Goal: Task Accomplishment & Management: Manage account settings

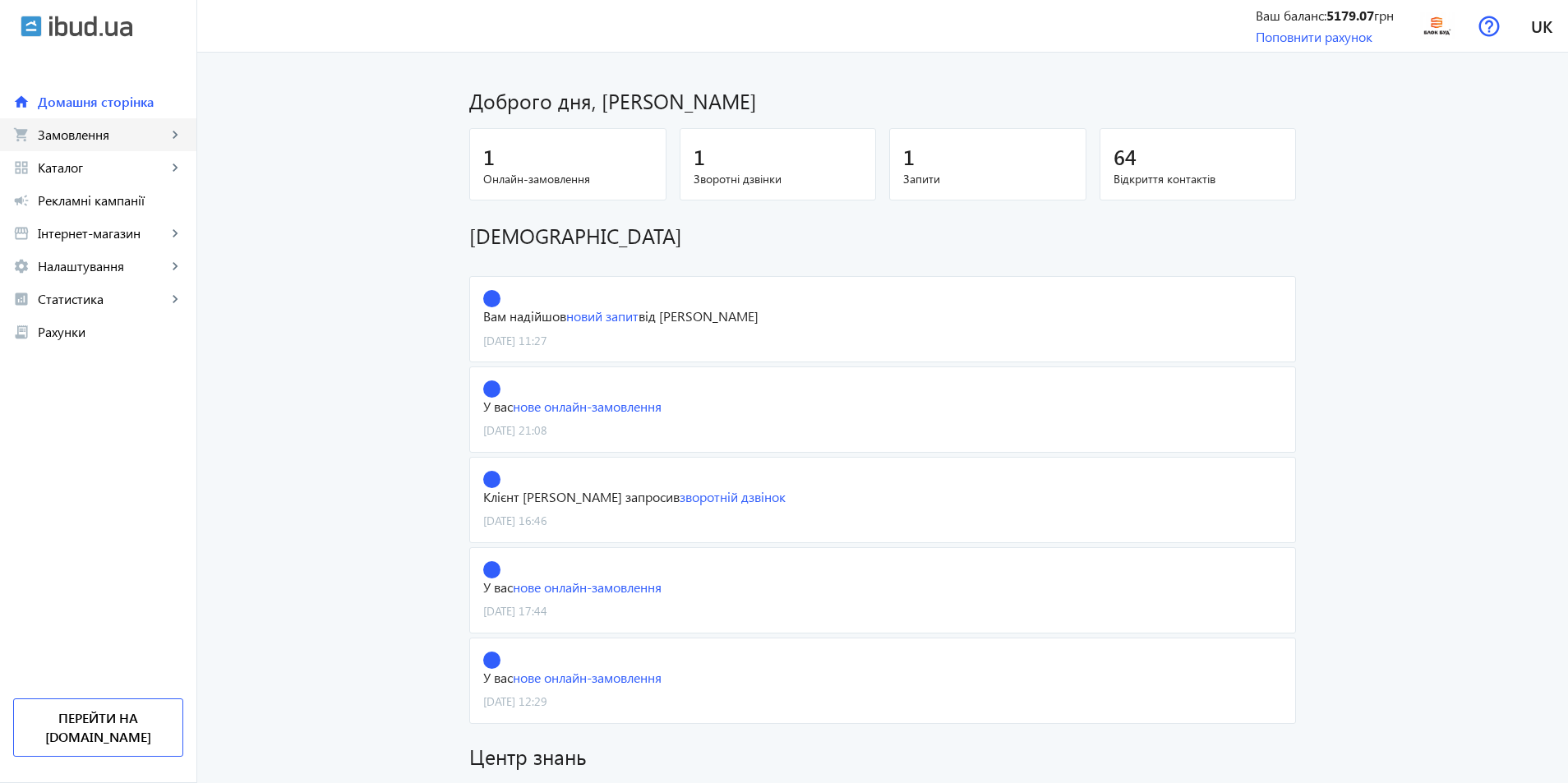
click at [151, 141] on span "Замовлення" at bounding box center [102, 134] width 129 height 16
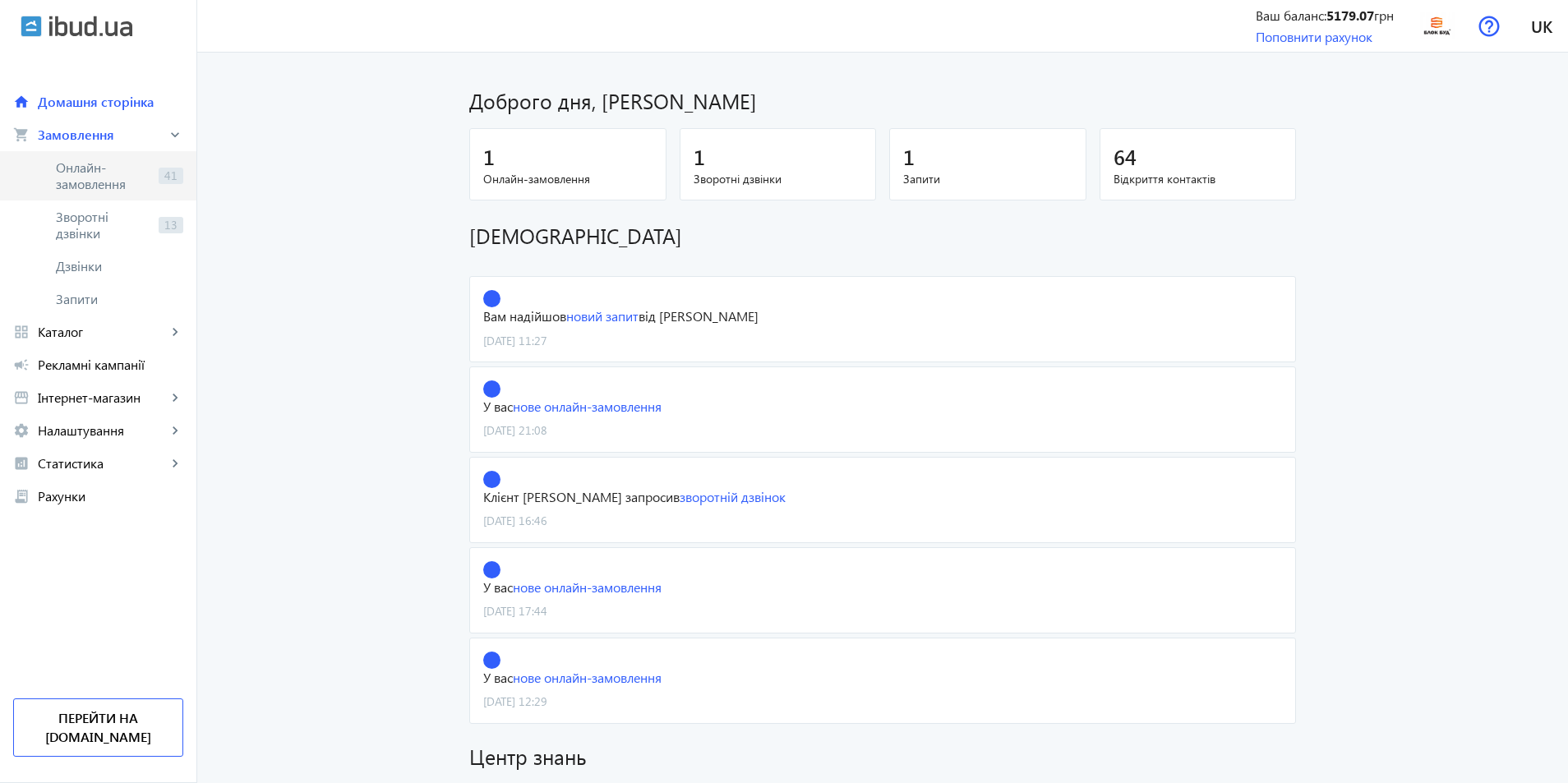
click at [145, 167] on span "Онлайн-замовлення" at bounding box center [103, 176] width 96 height 33
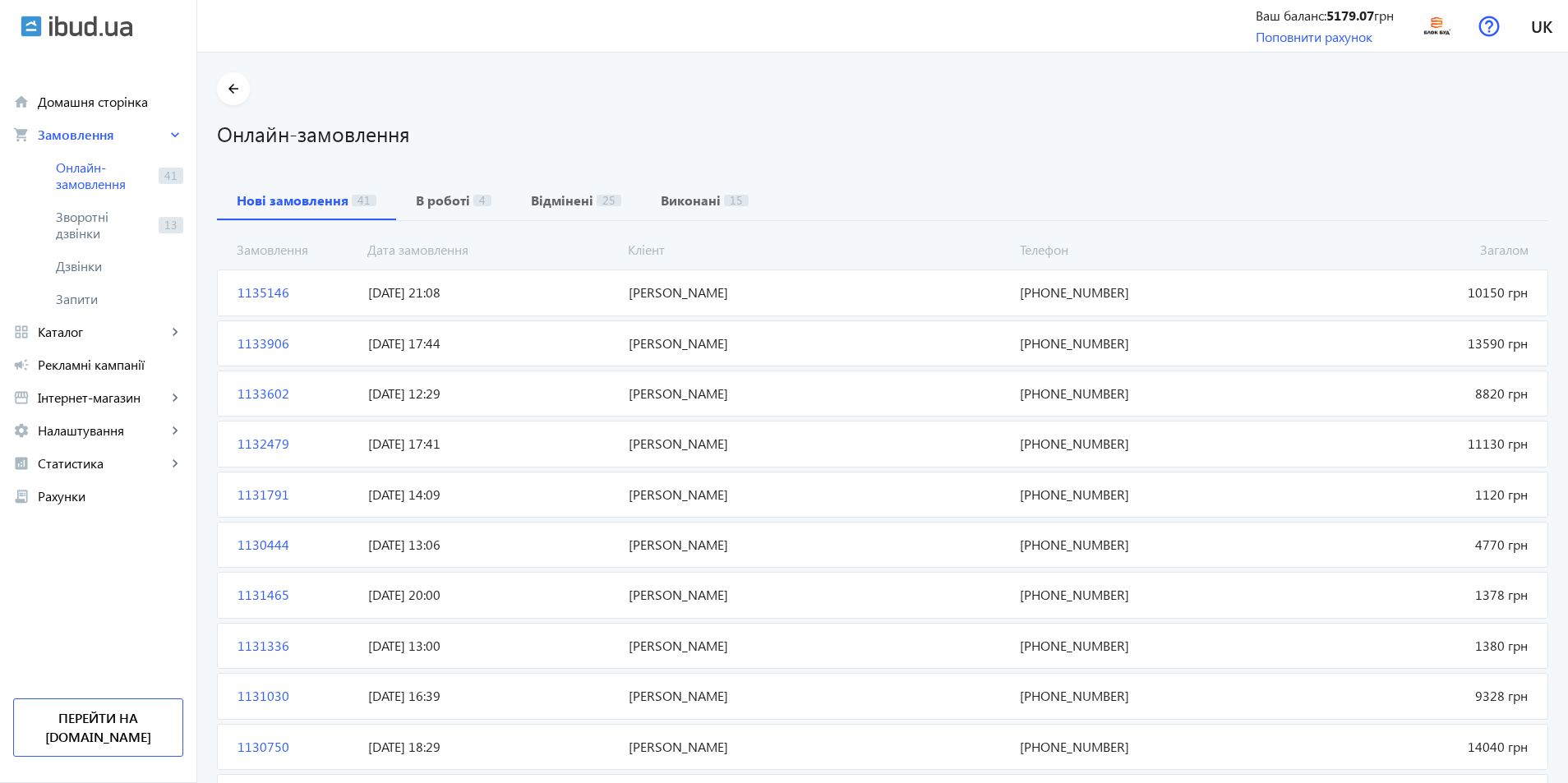
click at [450, 284] on span "[DATE] 21:08" at bounding box center [491, 292] width 260 height 18
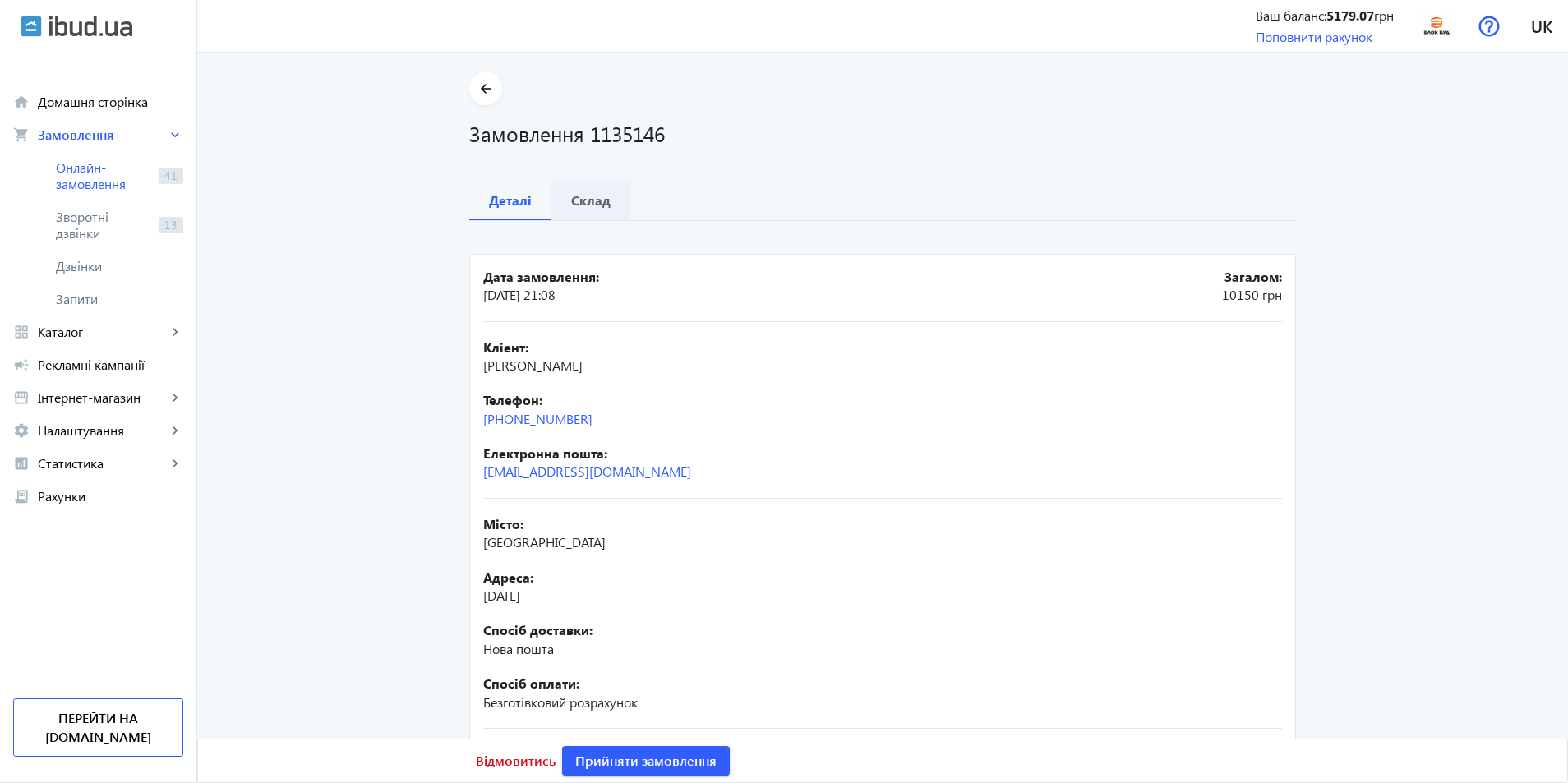
click at [588, 188] on span "Склад" at bounding box center [590, 200] width 39 height 39
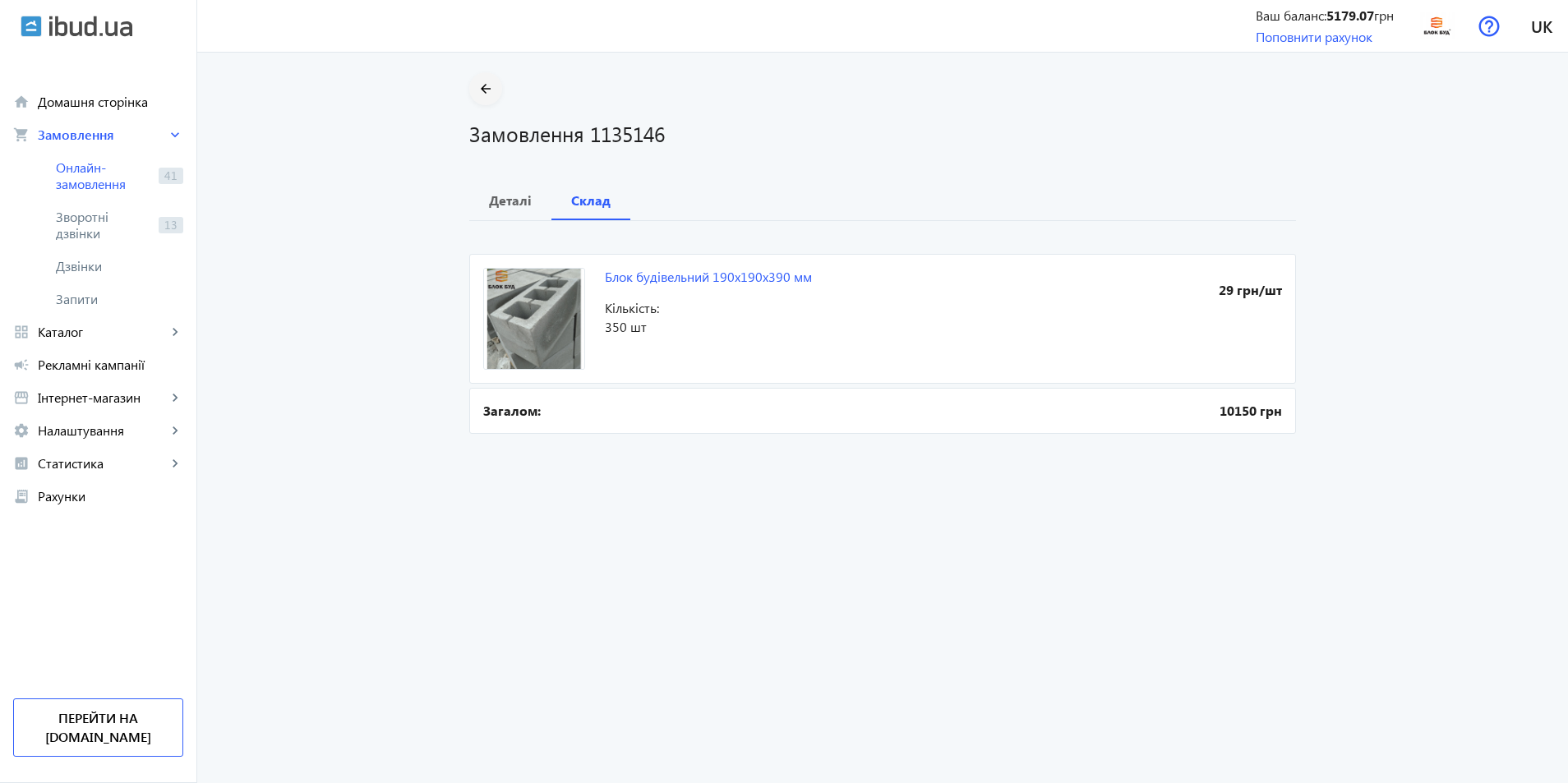
click at [473, 100] on span at bounding box center [485, 89] width 33 height 39
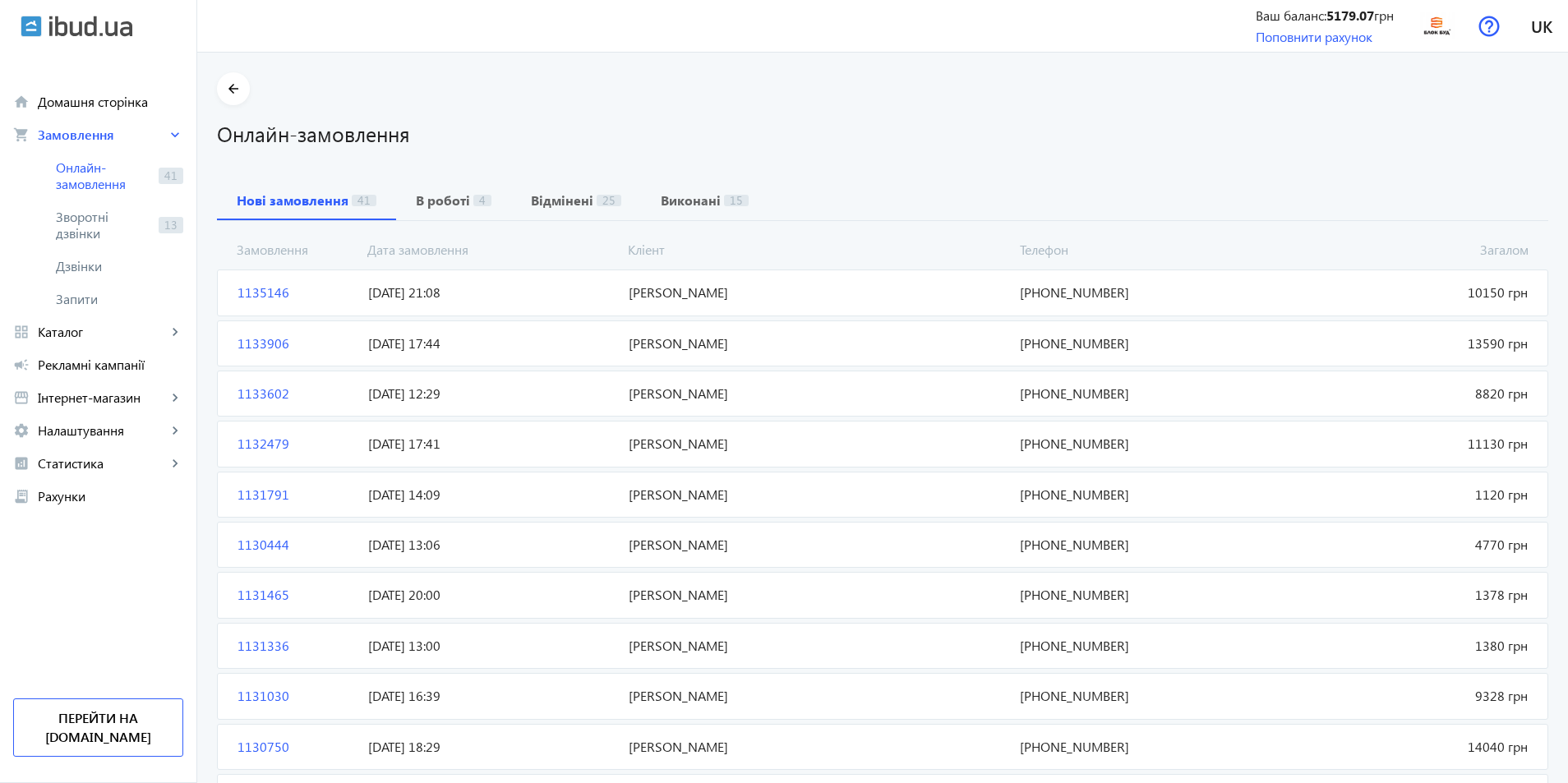
click at [469, 332] on mat-card "1133906 [PERSON_NAME] 13590 грн [DATE] 17:44 [PHONE_NUMBER]" at bounding box center [882, 344] width 1331 height 46
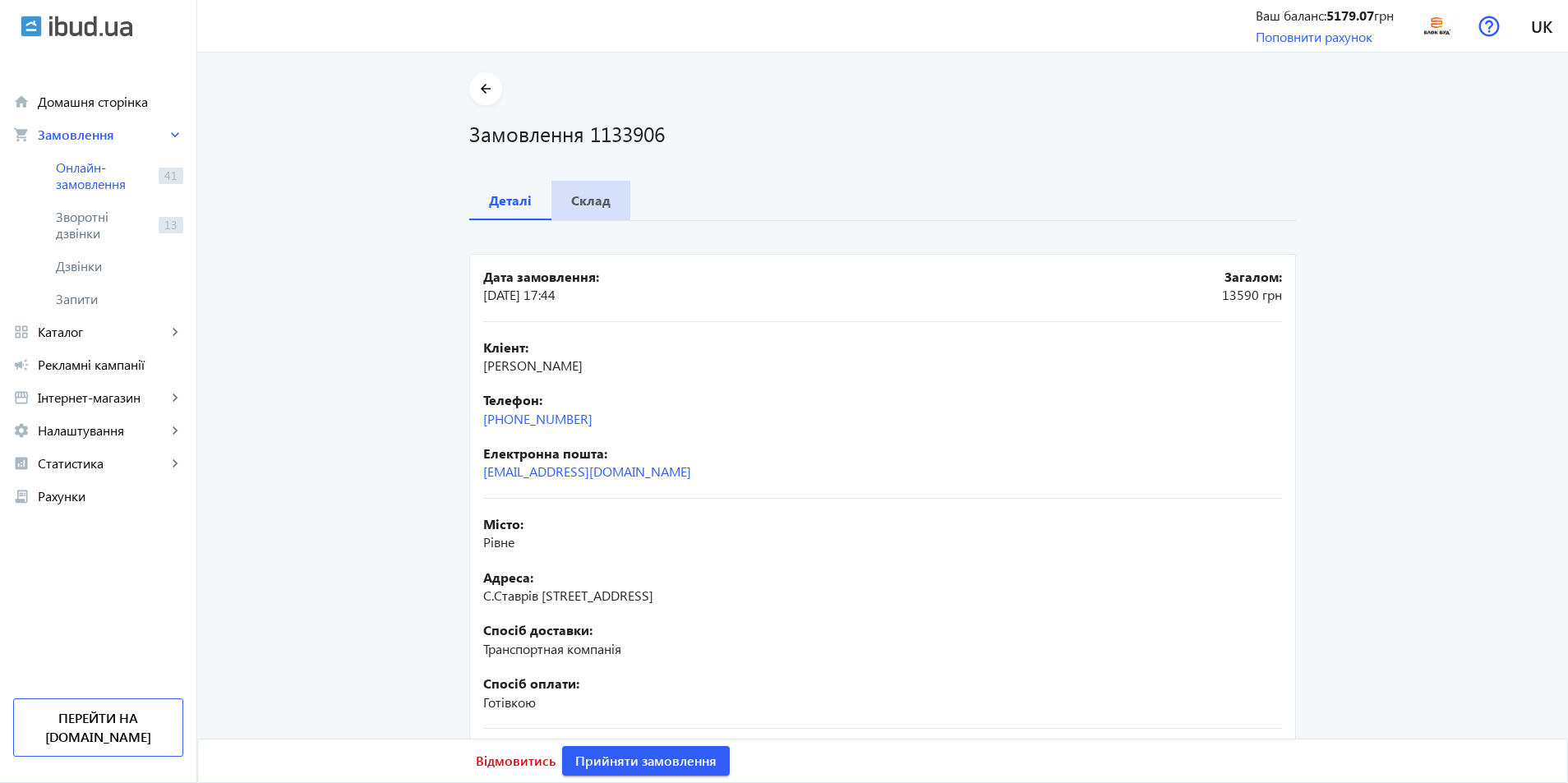
click at [562, 193] on div "Склад" at bounding box center [590, 200] width 78 height 39
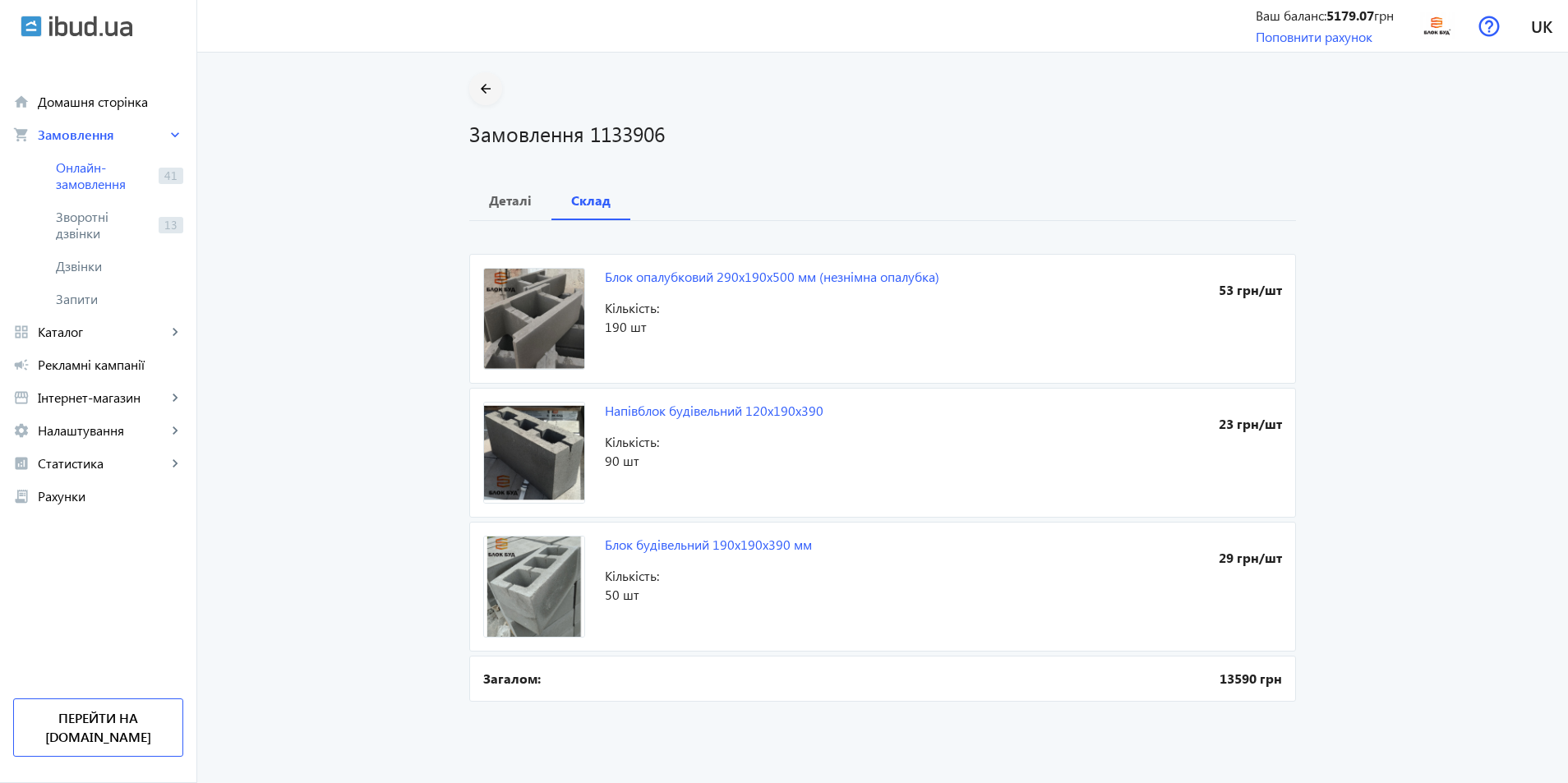
click at [477, 72] on span at bounding box center [485, 89] width 33 height 39
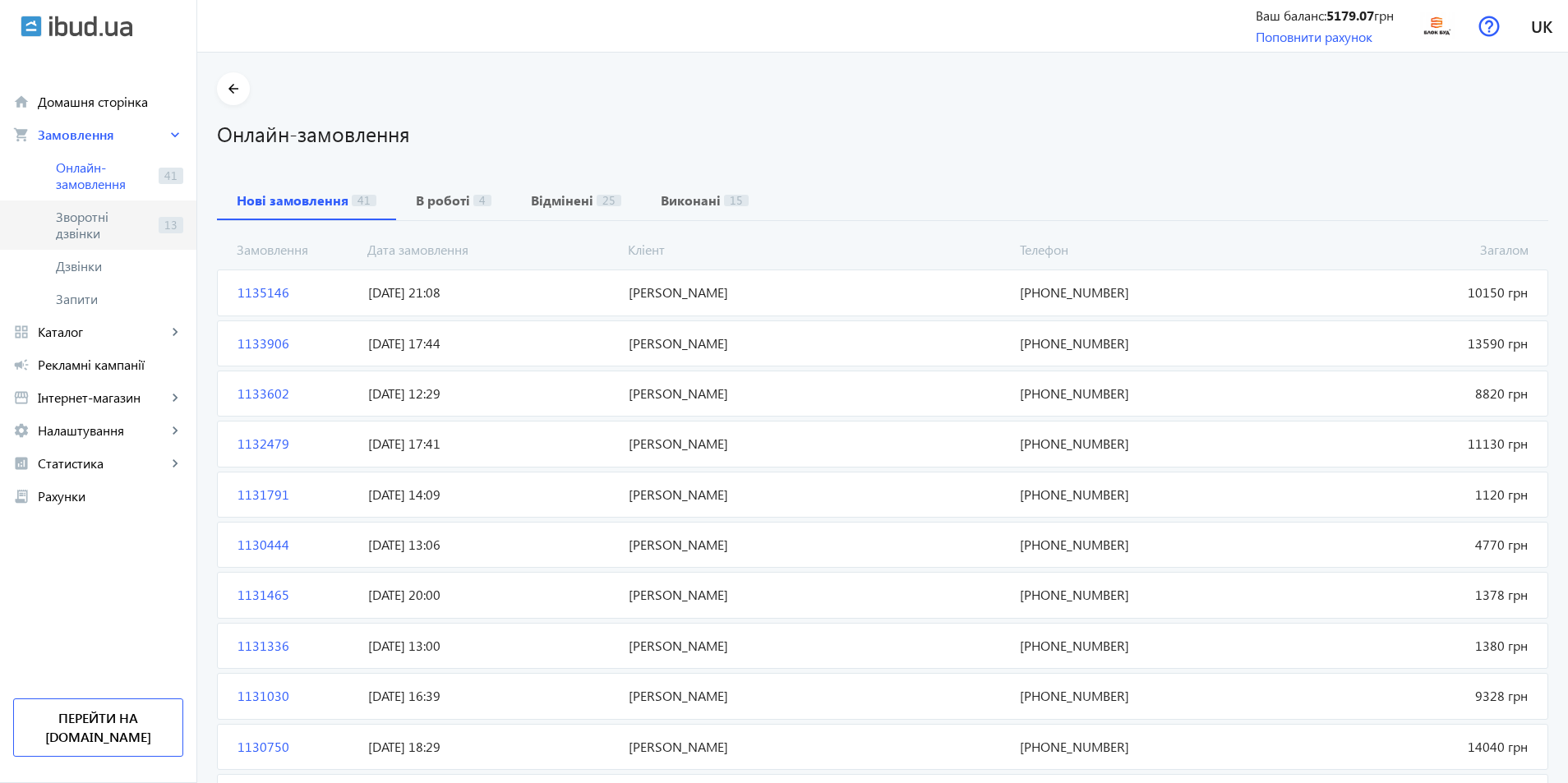
click at [171, 240] on link "Зворотні дзвінки 13" at bounding box center [98, 225] width 196 height 49
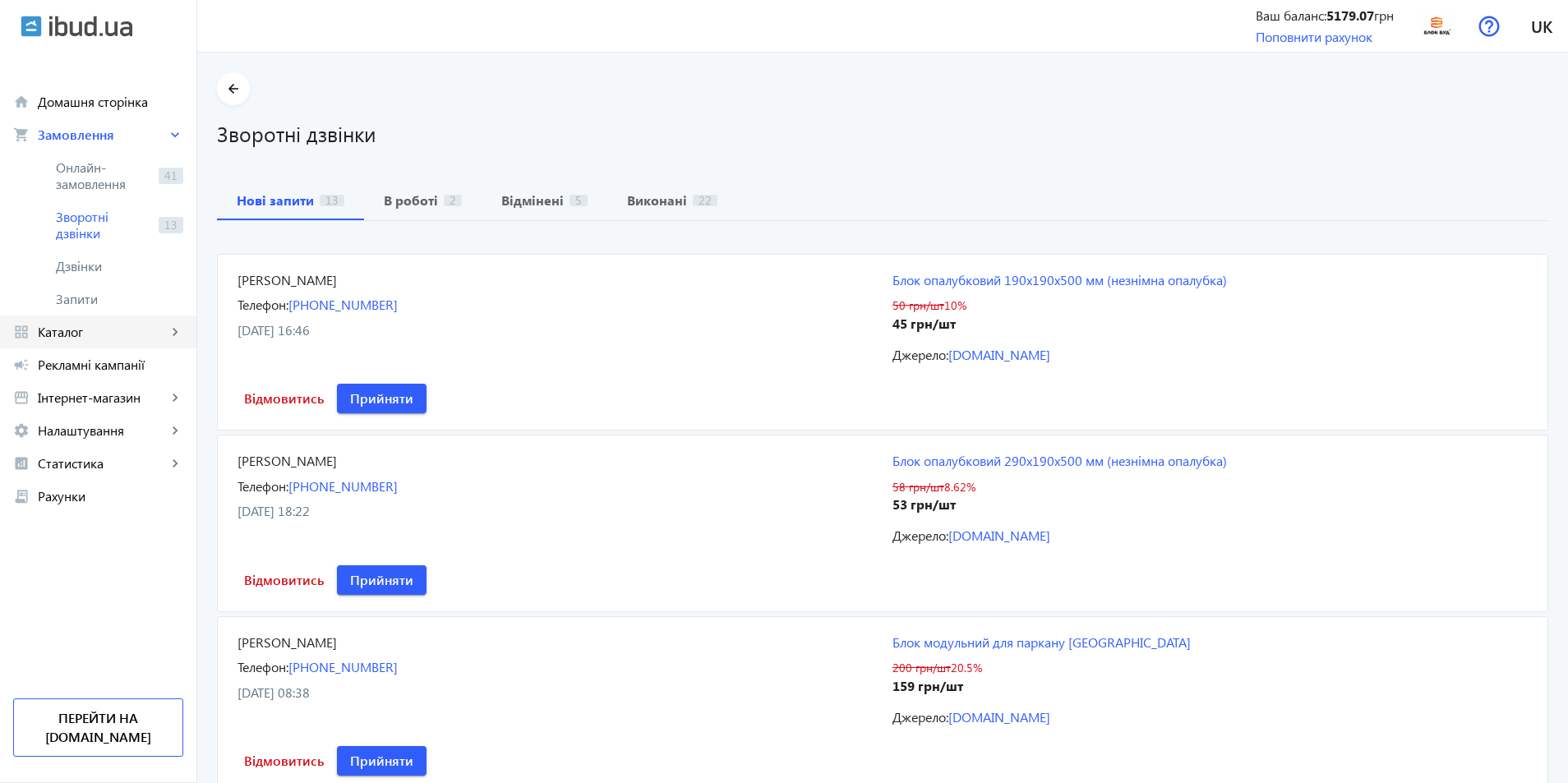
click at [117, 327] on span "Каталог" at bounding box center [102, 332] width 129 height 16
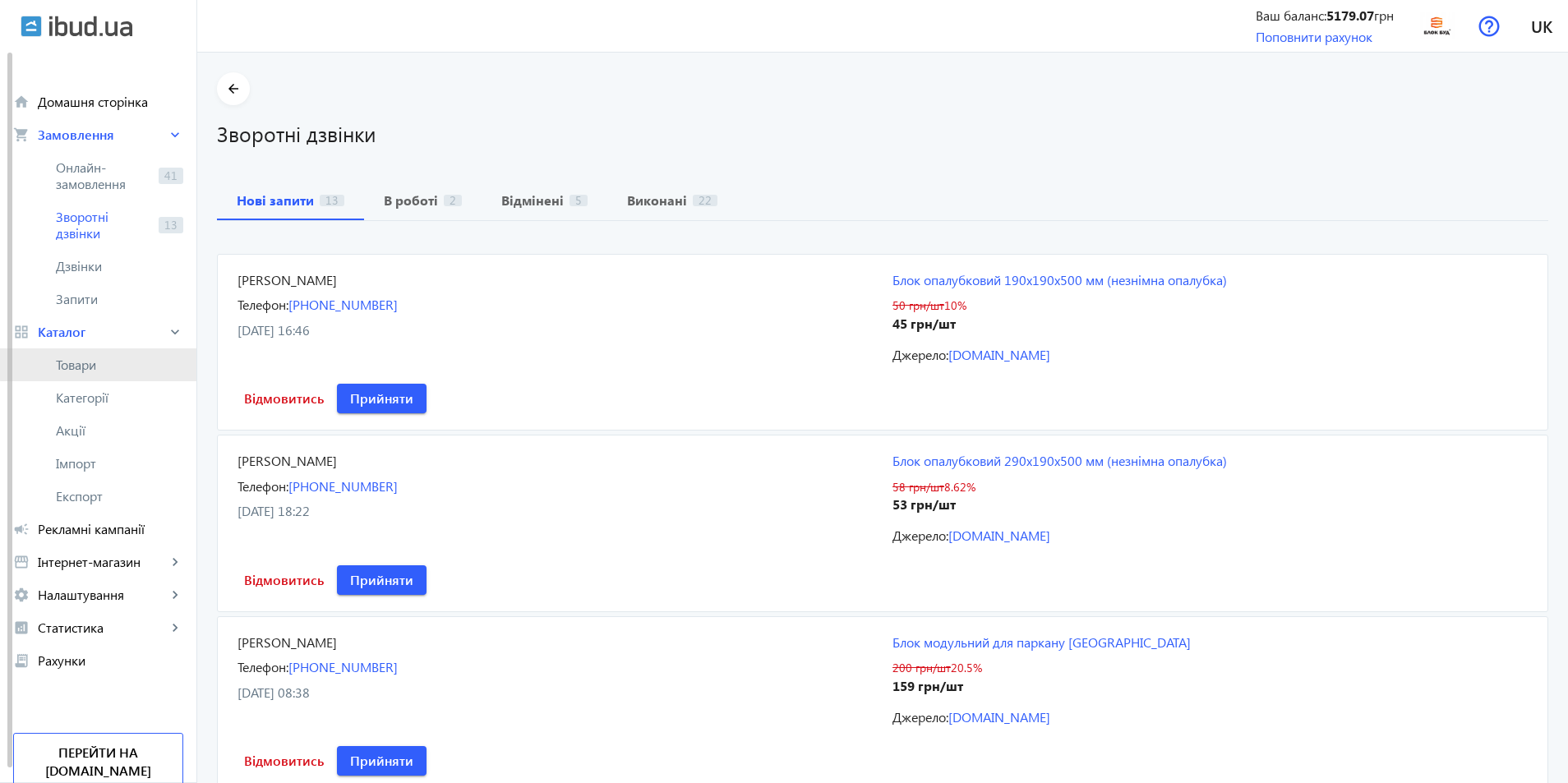
click at [137, 360] on span "Товари" at bounding box center [119, 364] width 127 height 16
